Goal: Information Seeking & Learning: Learn about a topic

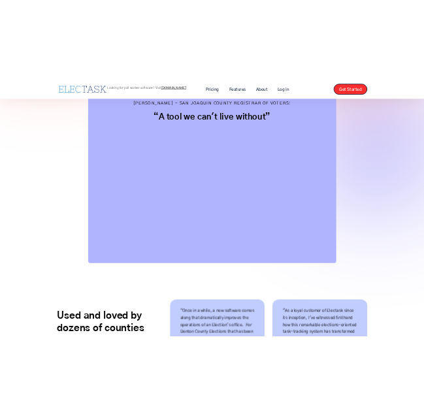
scroll to position [350, 0]
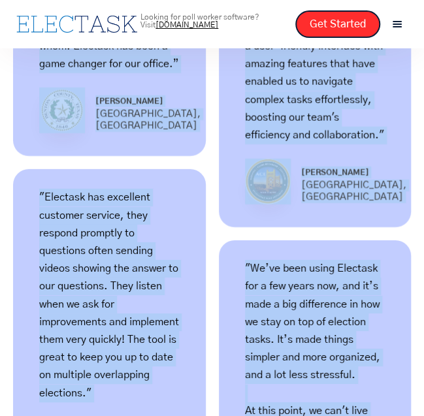
drag, startPoint x: 158, startPoint y: 416, endPoint x: 152, endPoint y: 457, distance: 41.7
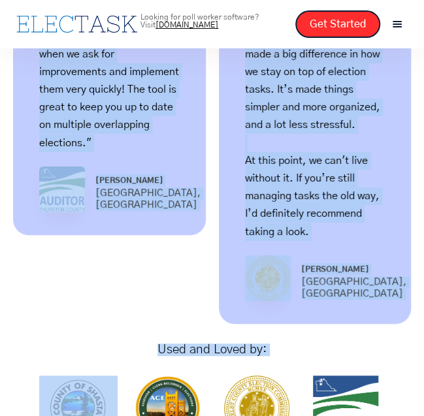
drag, startPoint x: 152, startPoint y: 457, endPoint x: 95, endPoint y: 308, distance: 159.3
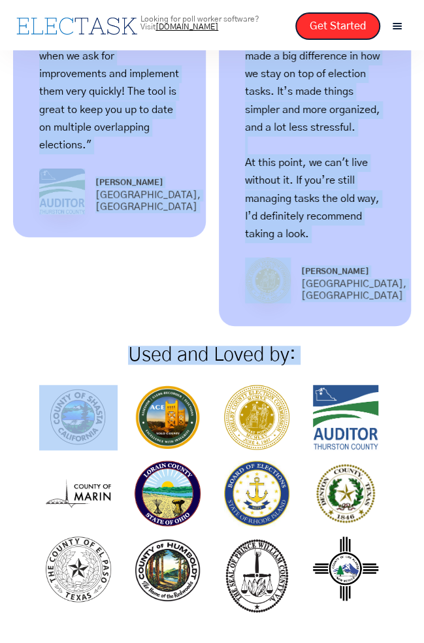
scroll to position [1240, 0]
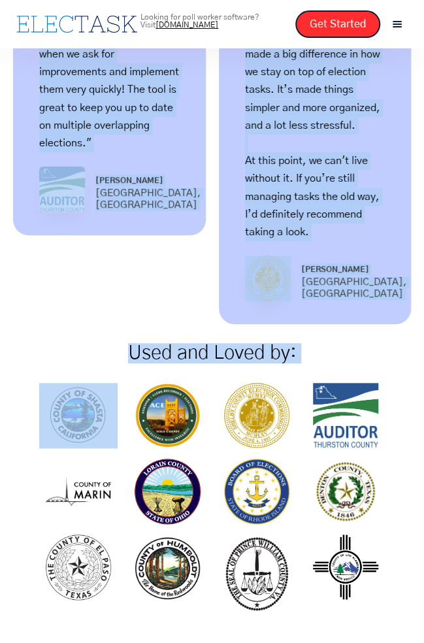
click at [96, 339] on div "Used and Loved by:" at bounding box center [212, 354] width 358 height 46
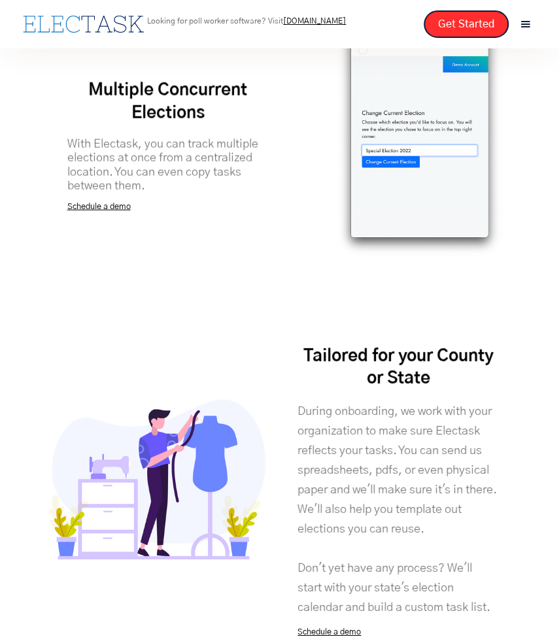
scroll to position [2685, 0]
drag, startPoint x: 174, startPoint y: 173, endPoint x: 120, endPoint y: 147, distance: 59.6
click at [120, 147] on div "Multiple Concurrent Elections With Electask, you can track multiple elections a…" at bounding box center [168, 135] width 224 height 158
drag, startPoint x: 120, startPoint y: 147, endPoint x: 162, endPoint y: 193, distance: 62.0
click at [162, 193] on div "Multiple Concurrent Elections With Electask, you can track multiple elections a…" at bounding box center [279, 135] width 503 height 246
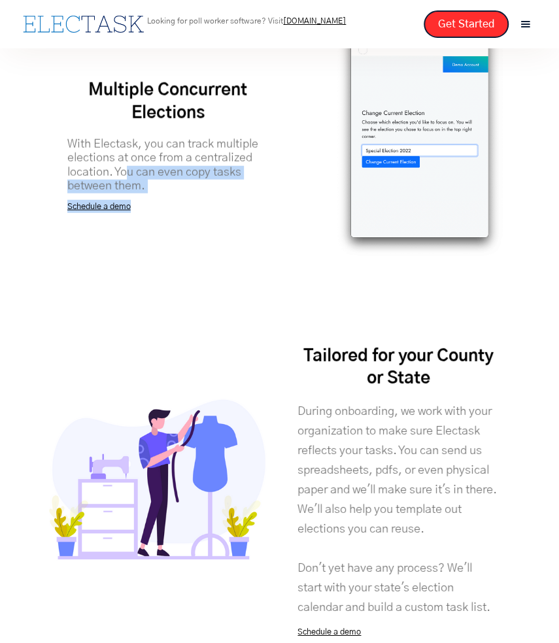
click at [155, 170] on p "With Electask, you can track multiple elections at once from a centralized loca…" at bounding box center [167, 166] width 201 height 56
drag, startPoint x: 155, startPoint y: 170, endPoint x: 93, endPoint y: 142, distance: 68.2
drag, startPoint x: 93, startPoint y: 142, endPoint x: 82, endPoint y: 120, distance: 24.8
click at [82, 139] on strong "With Electask, you can track multiple elections at once from a centralized loca…" at bounding box center [162, 166] width 191 height 54
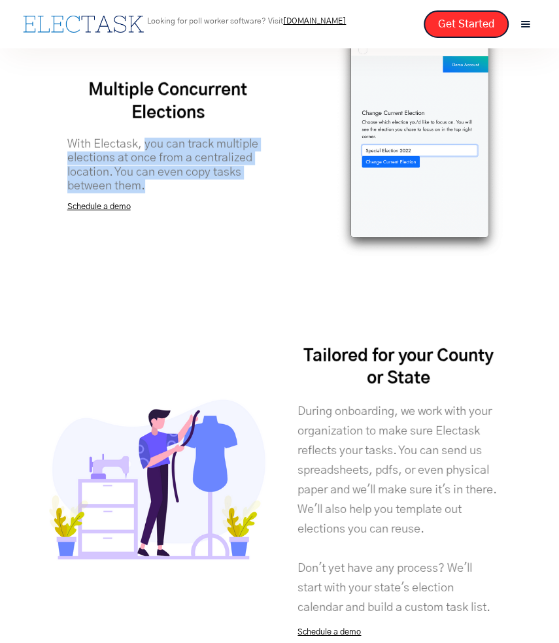
drag, startPoint x: 140, startPoint y: 119, endPoint x: 165, endPoint y: 165, distance: 52.4
click at [165, 165] on p "With Electask, you can track multiple elections at once from a centralized loca…" at bounding box center [167, 166] width 201 height 56
copy strong "you can track multiple elections at once from a centralized location. You can e…"
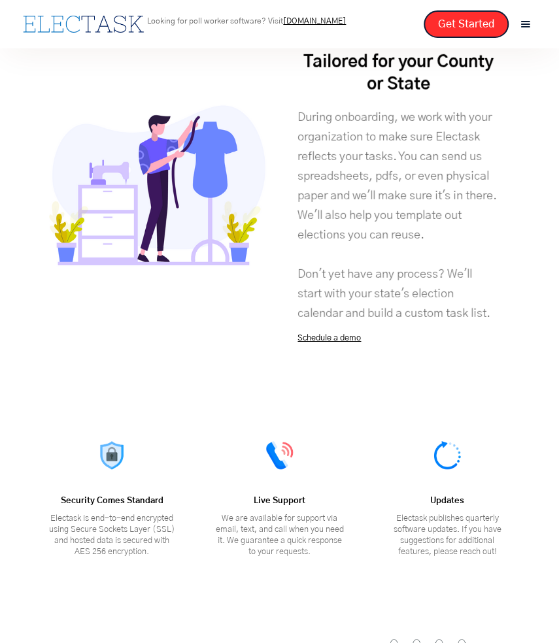
scroll to position [2978, 0]
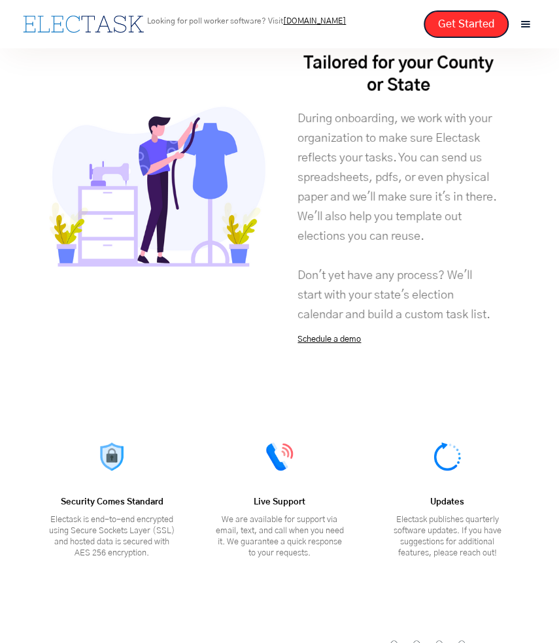
click at [353, 139] on strong "During onboarding, we work with your organization to make sure Electask reflect…" at bounding box center [396, 217] width 199 height 208
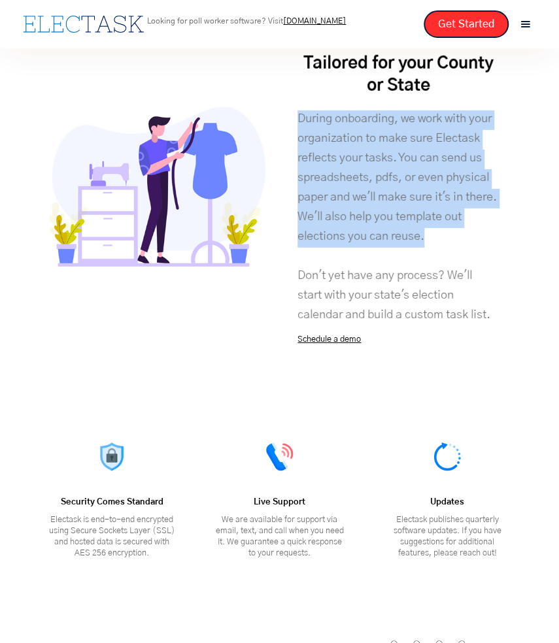
drag, startPoint x: 293, startPoint y: 96, endPoint x: 446, endPoint y: 216, distance: 194.1
click at [446, 216] on div "Tailored for your County or State During onboarding, we work with your organiza…" at bounding box center [398, 188] width 224 height 318
copy strong "During onboarding, we work with your organization to make sure Electask reflect…"
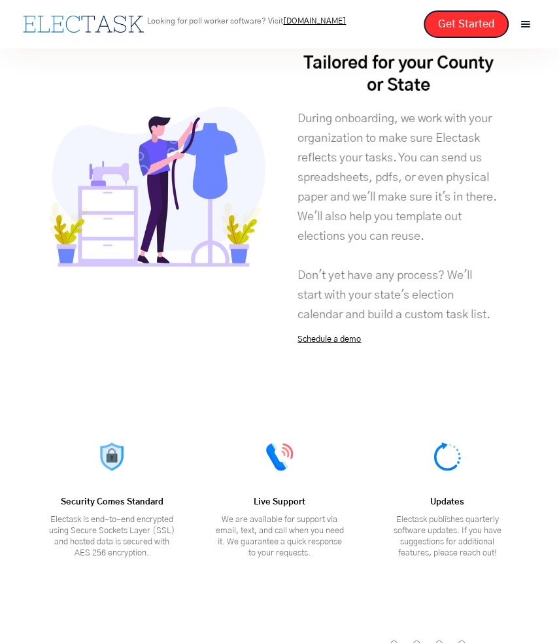
click at [198, 369] on div "Made for Election Officials Unlike normal task management programs, Electask wo…" at bounding box center [279, 95] width 559 height 1955
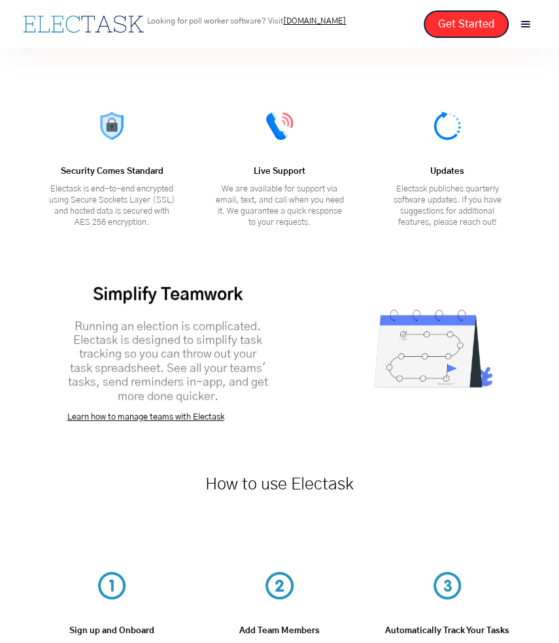
scroll to position [3308, 0]
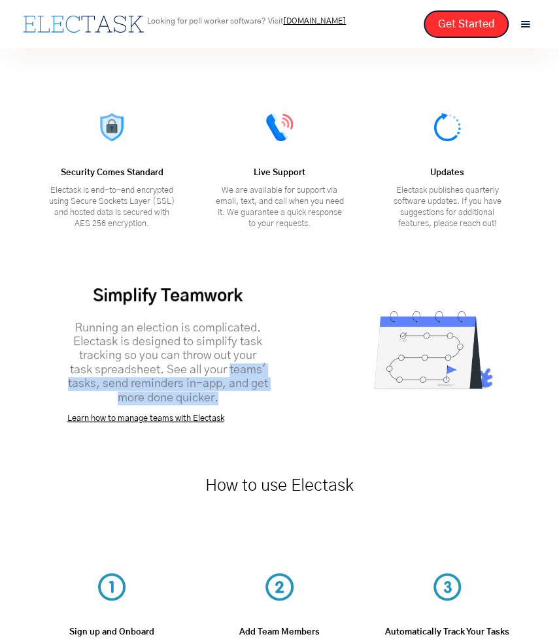
drag, startPoint x: 220, startPoint y: 380, endPoint x: 217, endPoint y: 352, distance: 27.6
click at [217, 352] on p "Running an election is complicated. Electask is designed to simplify task track…" at bounding box center [167, 364] width 201 height 84
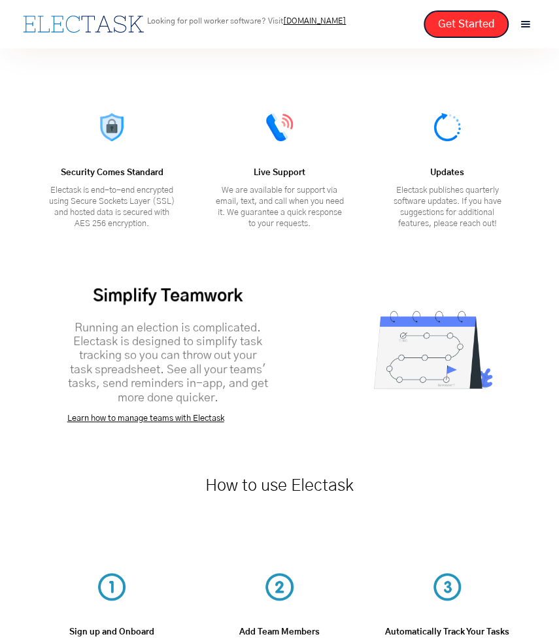
drag, startPoint x: 217, startPoint y: 352, endPoint x: 237, endPoint y: 407, distance: 58.3
click at [237, 407] on div "Simplify Teamwork Running an election is complicated. Electask is designed to s…" at bounding box center [168, 342] width 224 height 163
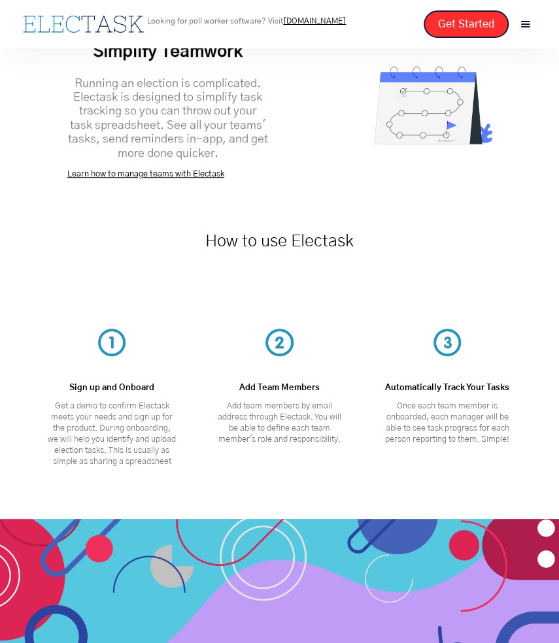
scroll to position [3551, 0]
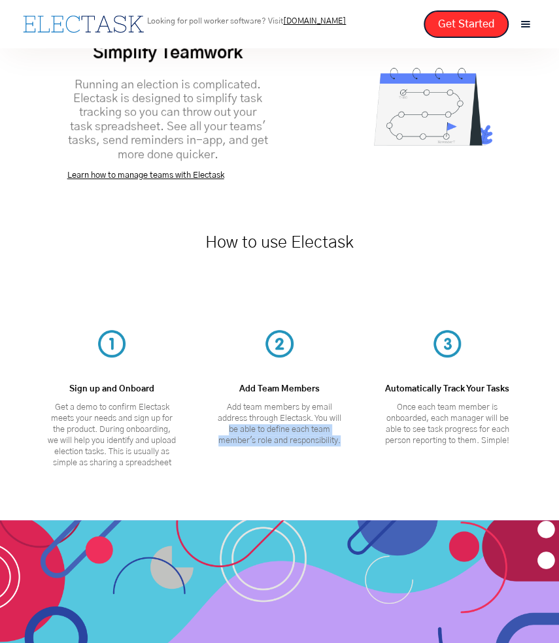
drag, startPoint x: 354, startPoint y: 428, endPoint x: 226, endPoint y: 411, distance: 129.3
click at [226, 411] on div "Add Team Members Add team members by email address through Electask. You will b…" at bounding box center [278, 388] width 167 height 116
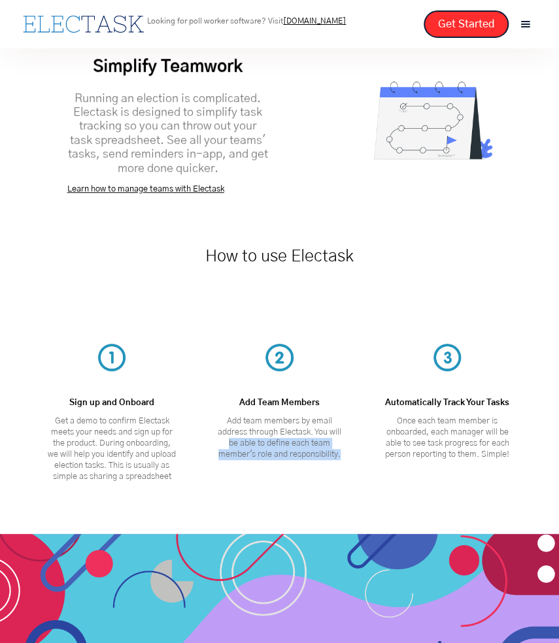
scroll to position [3530, 0]
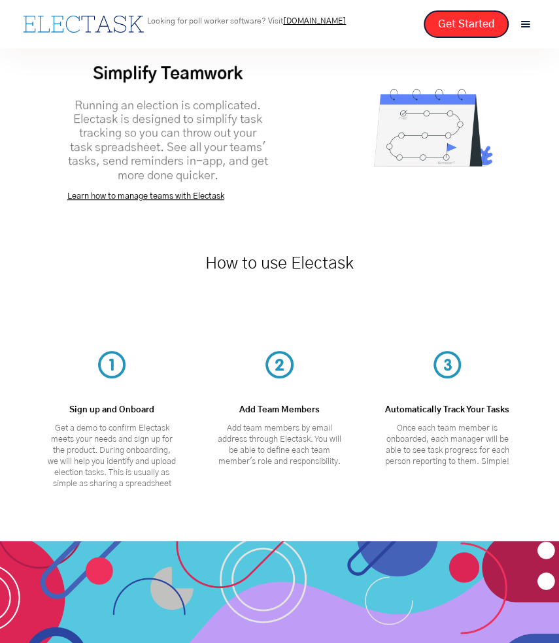
click at [175, 192] on link "Learn how to manage teams with Electask" at bounding box center [145, 196] width 157 height 8
drag, startPoint x: 41, startPoint y: 175, endPoint x: 265, endPoint y: 200, distance: 226.3
click at [350, 71] on img at bounding box center [419, 121] width 168 height 118
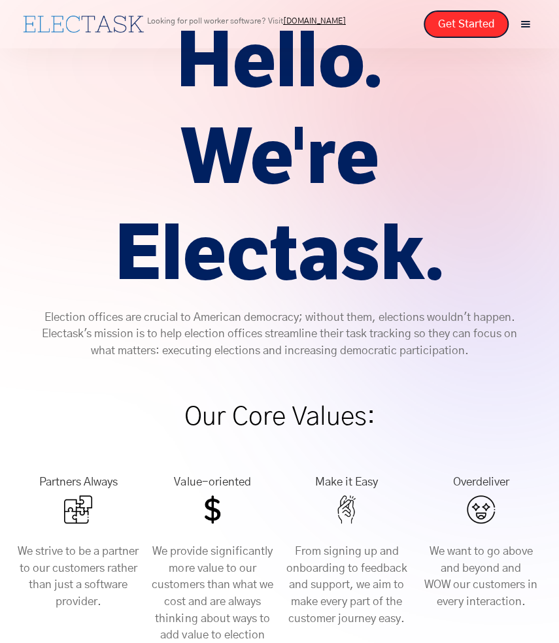
click at [178, 268] on h1 "Hello. We're Electask." at bounding box center [280, 158] width 476 height 290
